Goal: Information Seeking & Learning: Learn about a topic

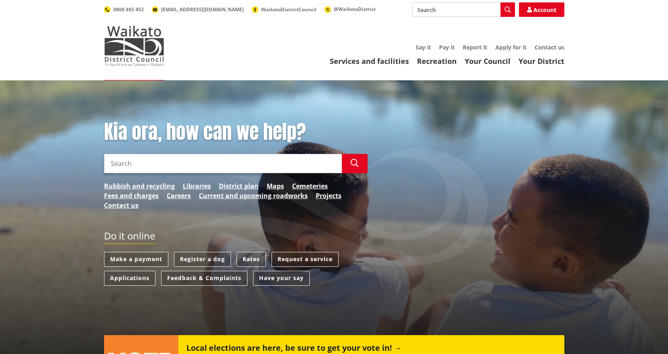
click at [210, 166] on input "Search" at bounding box center [223, 163] width 238 height 19
type input "bonds"
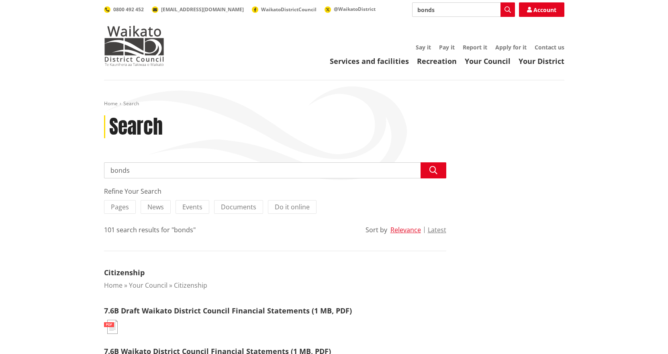
click at [147, 175] on input "bonds" at bounding box center [275, 170] width 342 height 16
type input "bond policy"
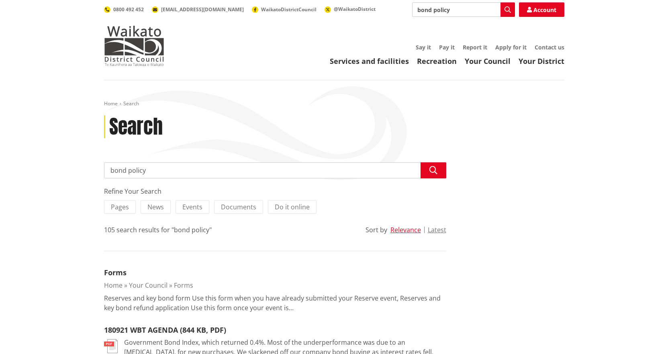
click at [165, 173] on input "bond policy" at bounding box center [275, 170] width 342 height 16
type input "bonding"
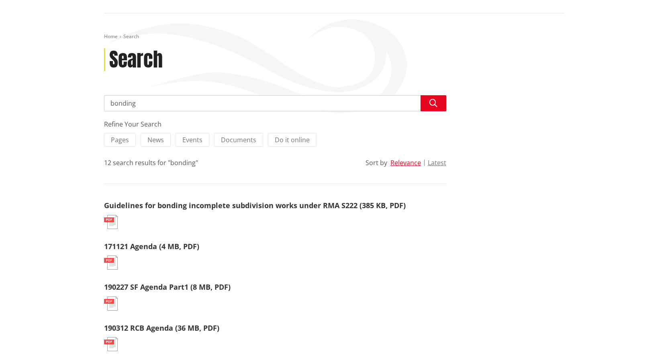
scroll to position [80, 0]
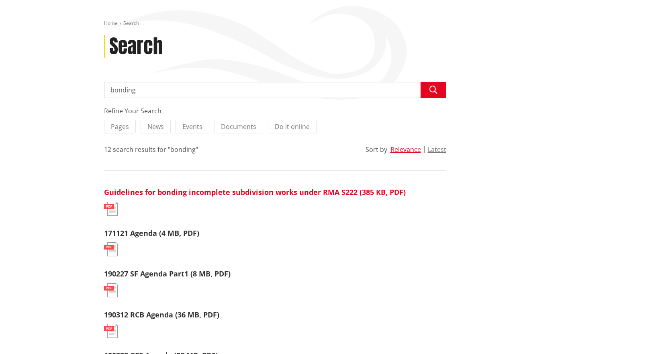
click at [234, 194] on link "Guidelines for bonding incomplete subdivision works under RMA S222 (385 KB, PDF)" at bounding box center [255, 192] width 302 height 10
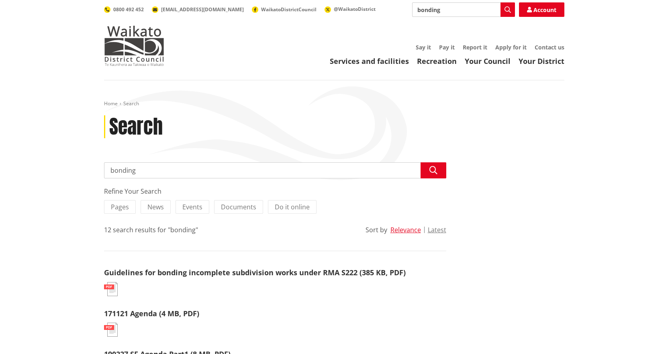
scroll to position [80, 0]
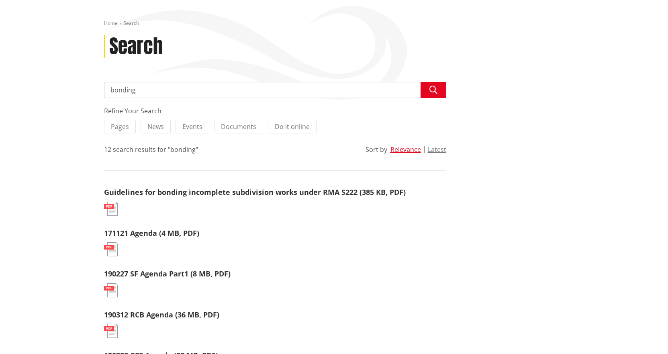
click at [236, 194] on link "Guidelines for bonding incomplete subdivision works under RMA S222 (385 KB, PDF)" at bounding box center [255, 192] width 302 height 10
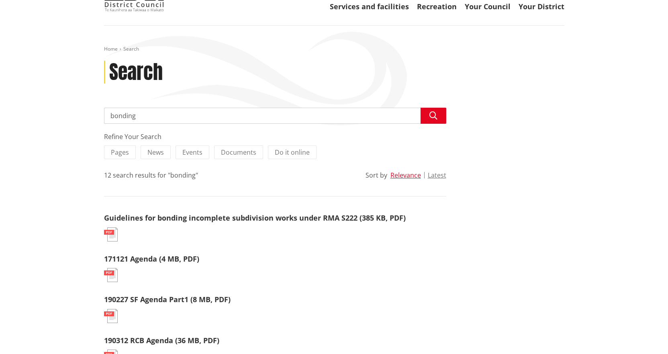
scroll to position [0, 0]
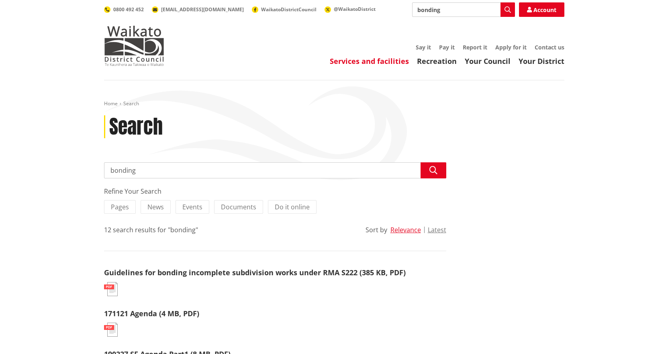
click at [361, 59] on link "Services and facilities" at bounding box center [369, 61] width 79 height 10
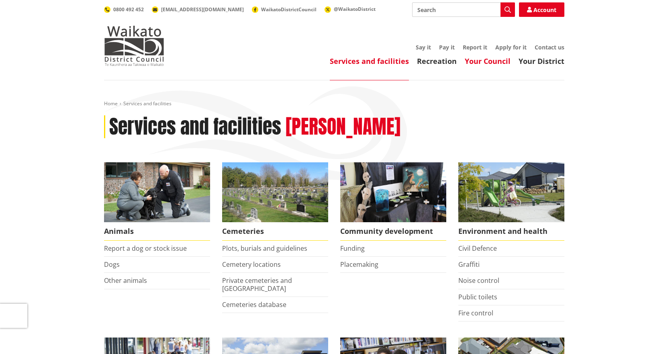
click at [489, 58] on link "Your Council" at bounding box center [488, 61] width 46 height 10
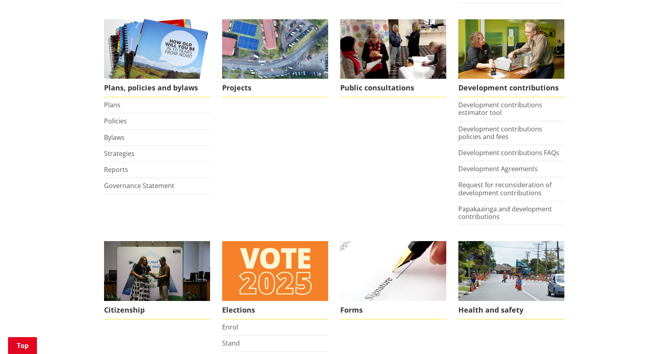
scroll to position [402, 0]
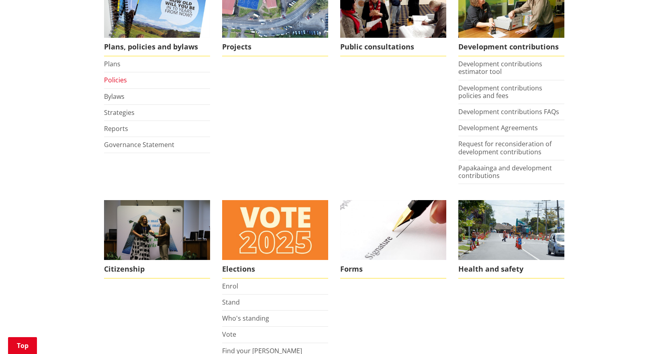
click at [114, 84] on link "Policies" at bounding box center [115, 79] width 23 height 9
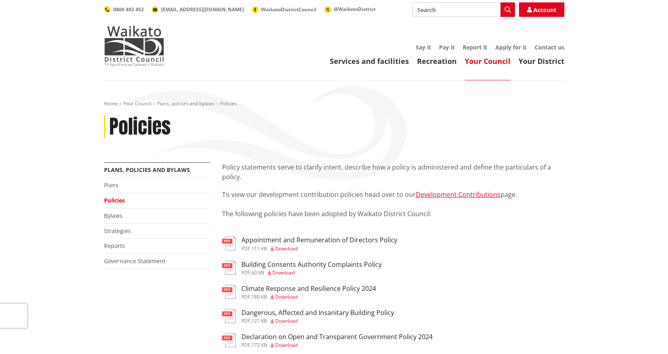
click at [133, 288] on div "More from this section Plans, policies and bylaws Plans Policies Bylaws Strateg…" at bounding box center [157, 225] width 118 height 127
